Goal: Navigation & Orientation: Find specific page/section

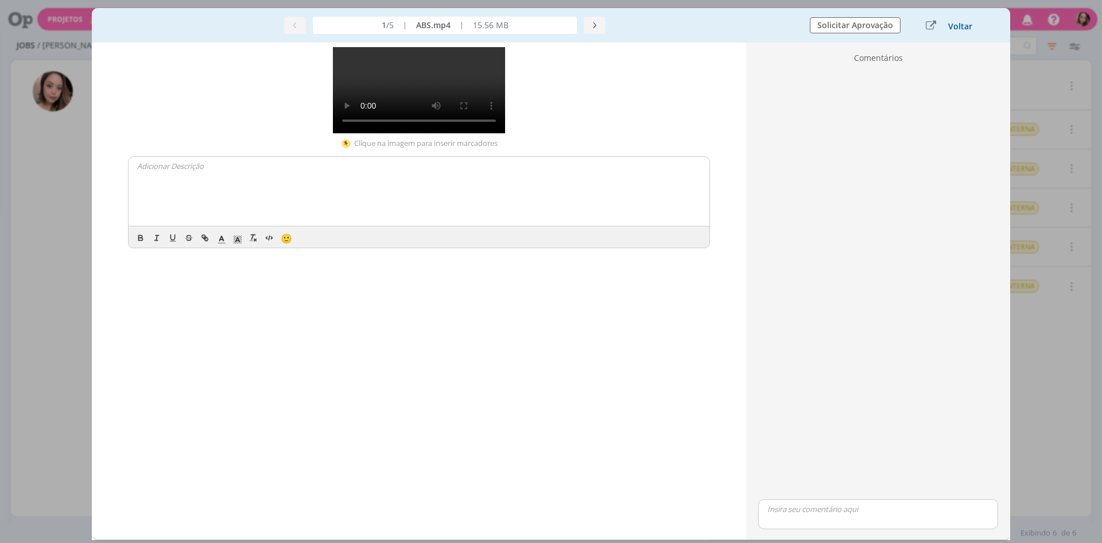
click at [959, 26] on button "Voltar" at bounding box center [960, 26] width 25 height 9
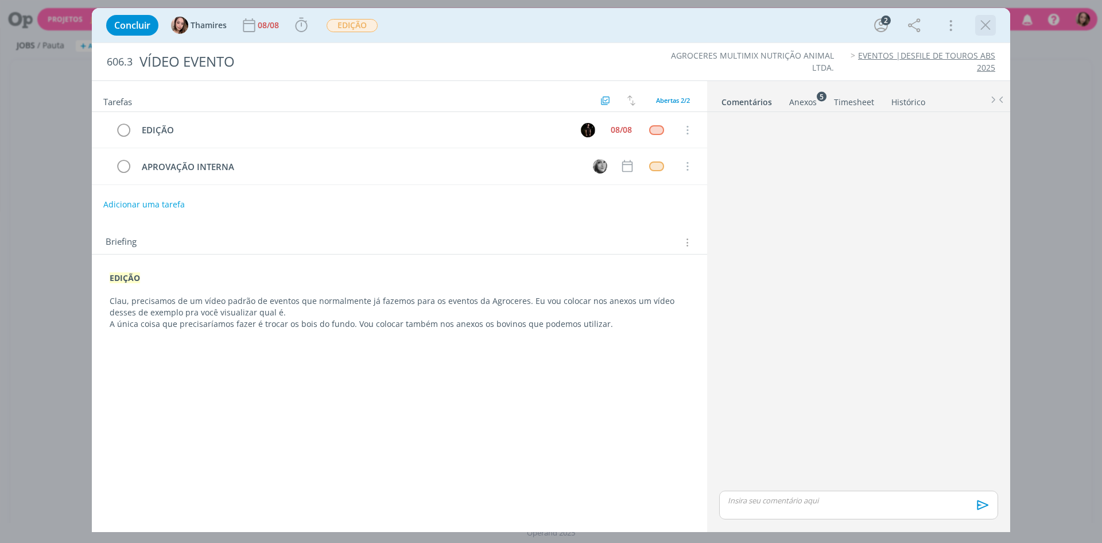
click at [986, 28] on icon "dialog" at bounding box center [985, 25] width 17 height 17
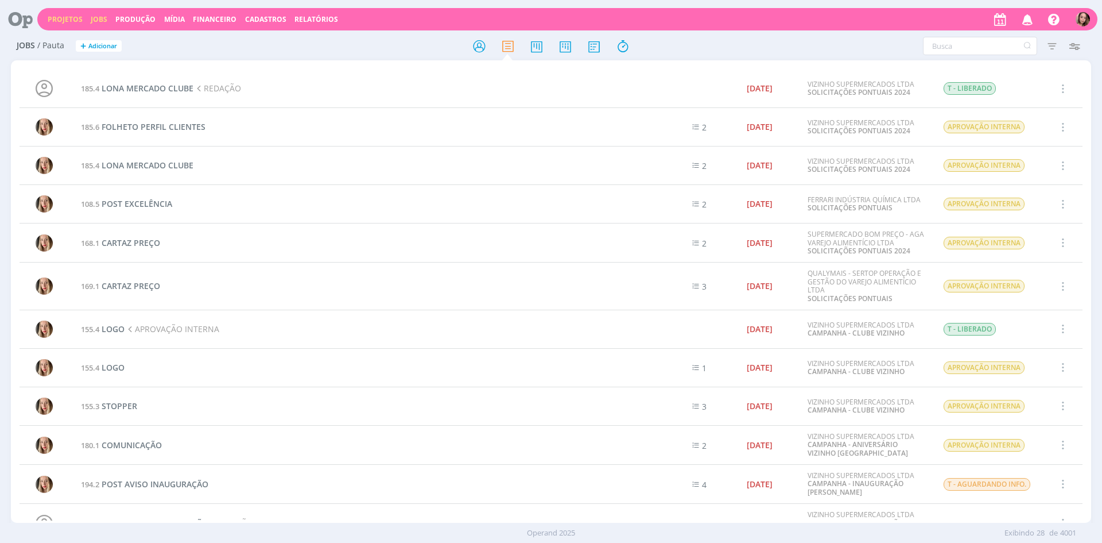
click at [49, 20] on link "Projetos" at bounding box center [65, 19] width 35 height 10
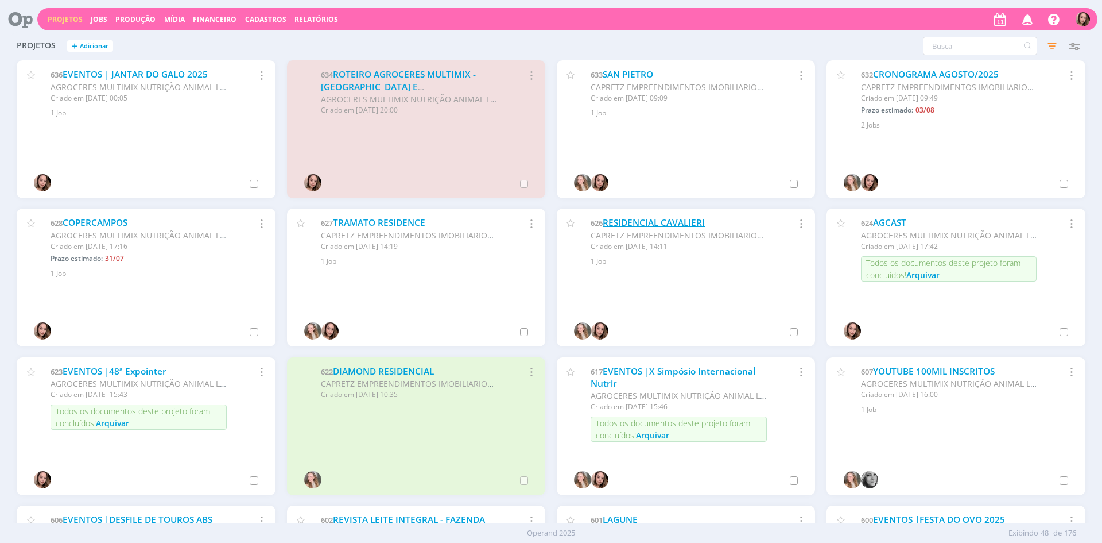
click at [625, 218] on link "RESIDENCIAL CAVALIERI" at bounding box center [654, 222] width 102 height 12
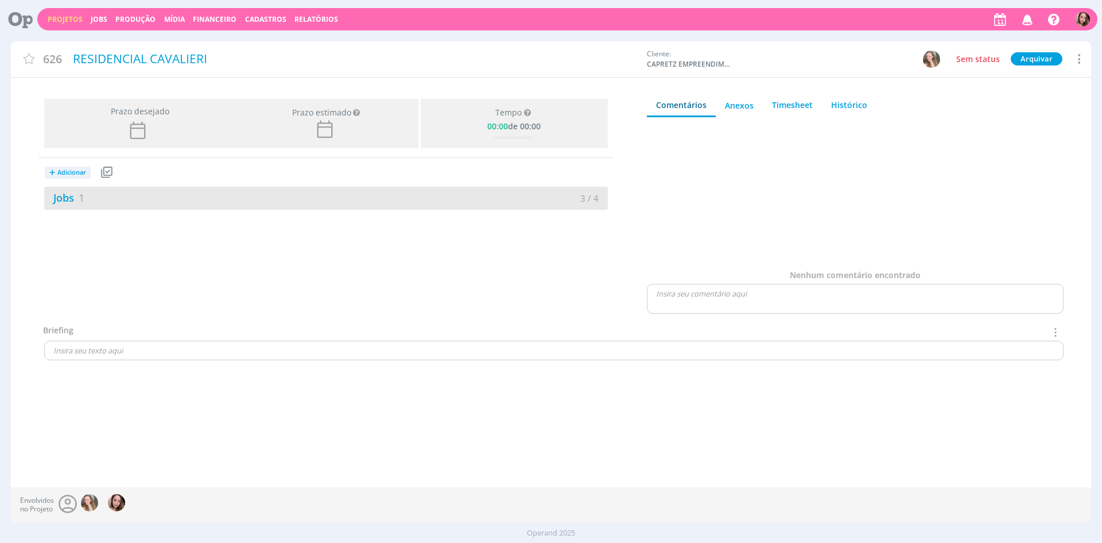
click at [339, 193] on div "3 / 4" at bounding box center [467, 198] width 282 height 13
